Goal: Task Accomplishment & Management: Manage account settings

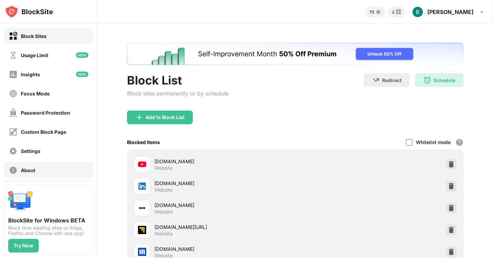
scroll to position [43, 0]
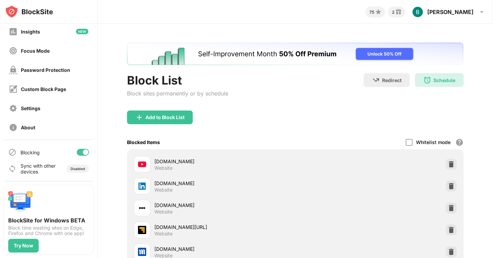
click at [80, 152] on div at bounding box center [83, 152] width 12 height 7
click at [80, 152] on div at bounding box center [79, 152] width 5 height 5
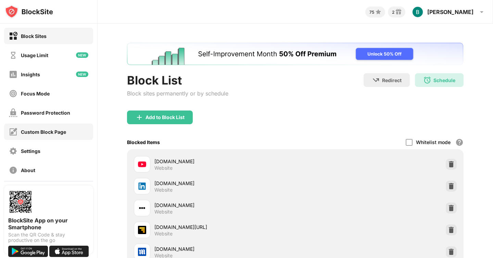
scroll to position [43, 0]
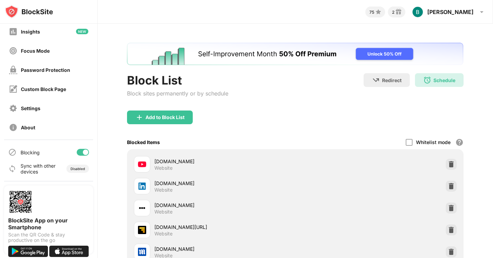
click at [84, 154] on div at bounding box center [85, 152] width 5 height 5
click at [85, 153] on div at bounding box center [83, 152] width 12 height 7
